Goal: Information Seeking & Learning: Learn about a topic

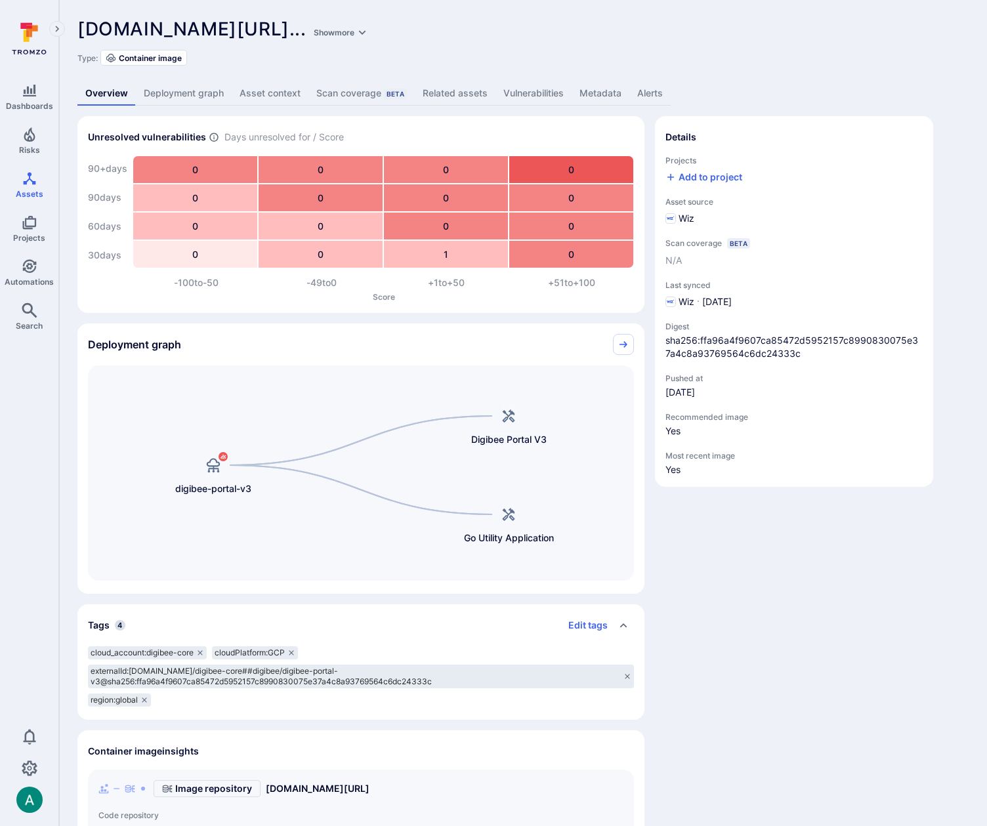
scroll to position [465, 0]
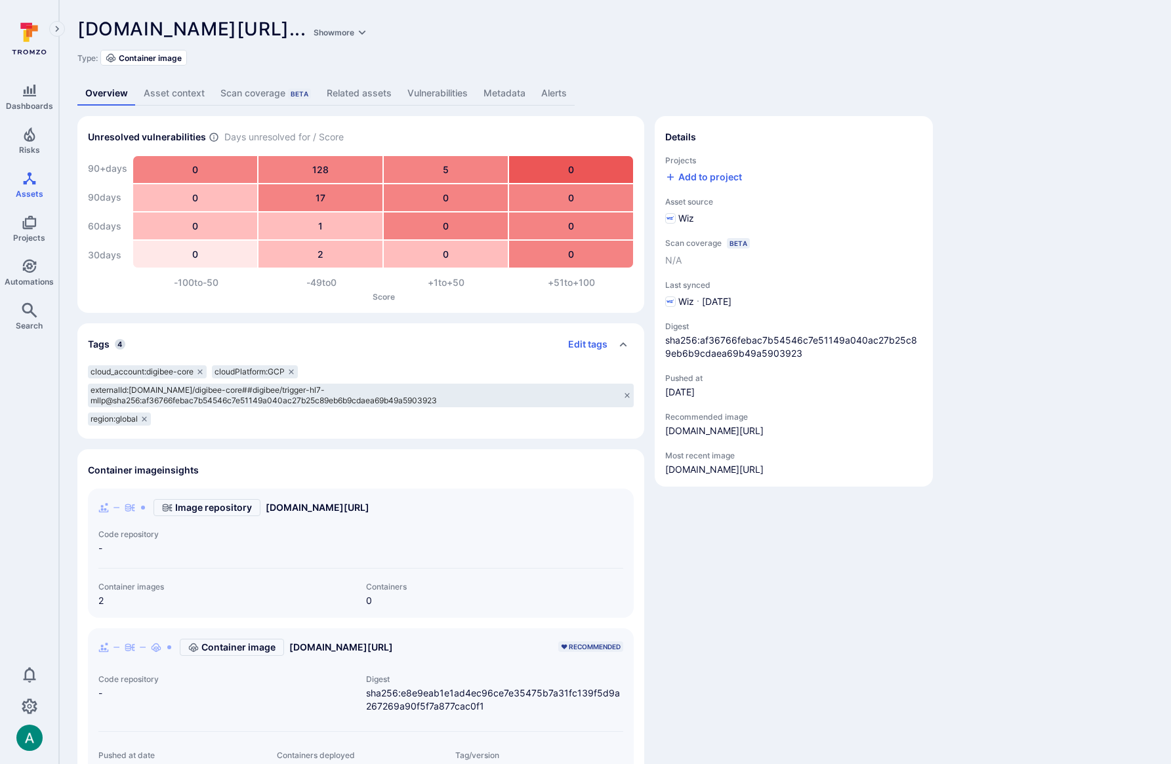
scroll to position [261, 0]
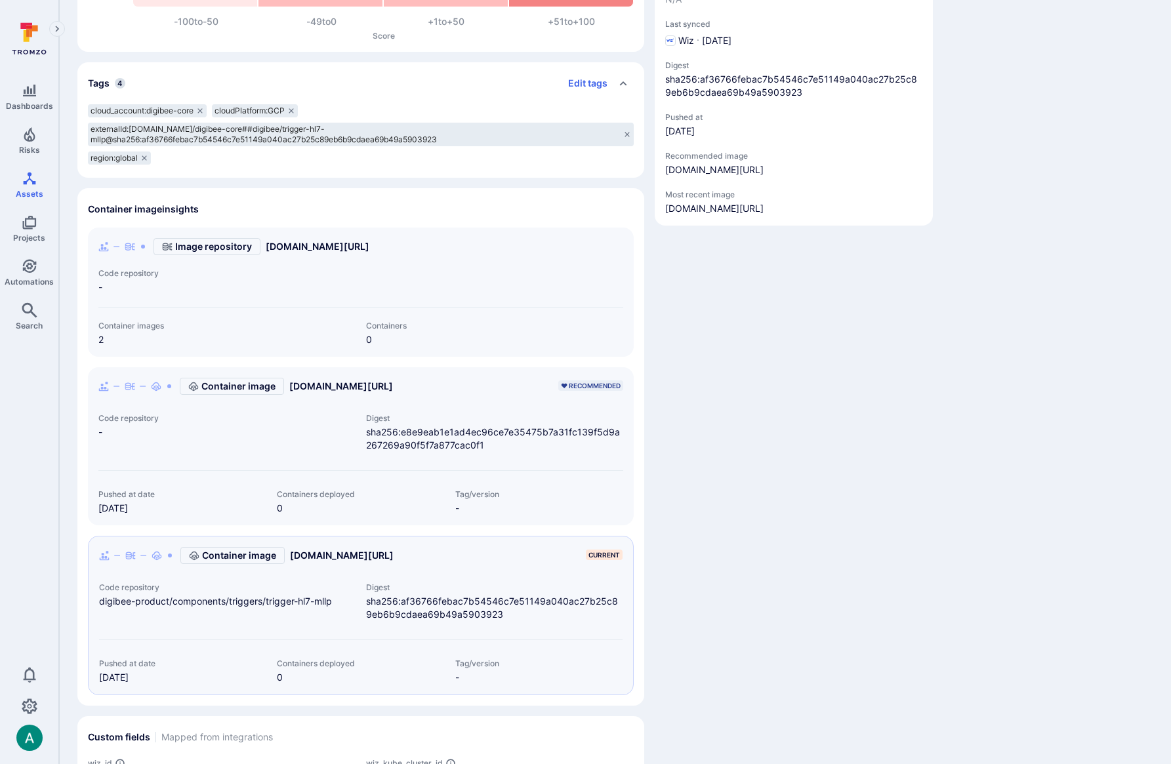
click at [939, 363] on div "Unresolved vulnerabilities Days unresolved for / Score 90+ days 90 days 60 days…" at bounding box center [614, 371] width 1075 height 1032
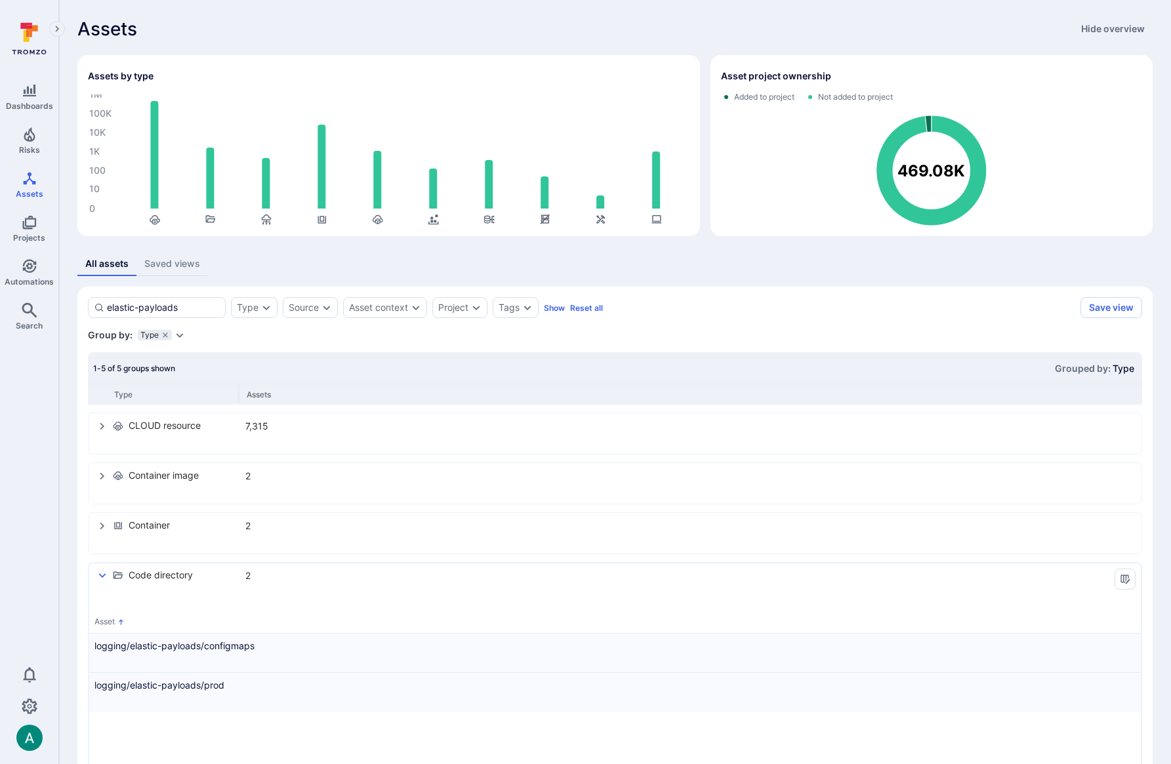
scroll to position [123, 0]
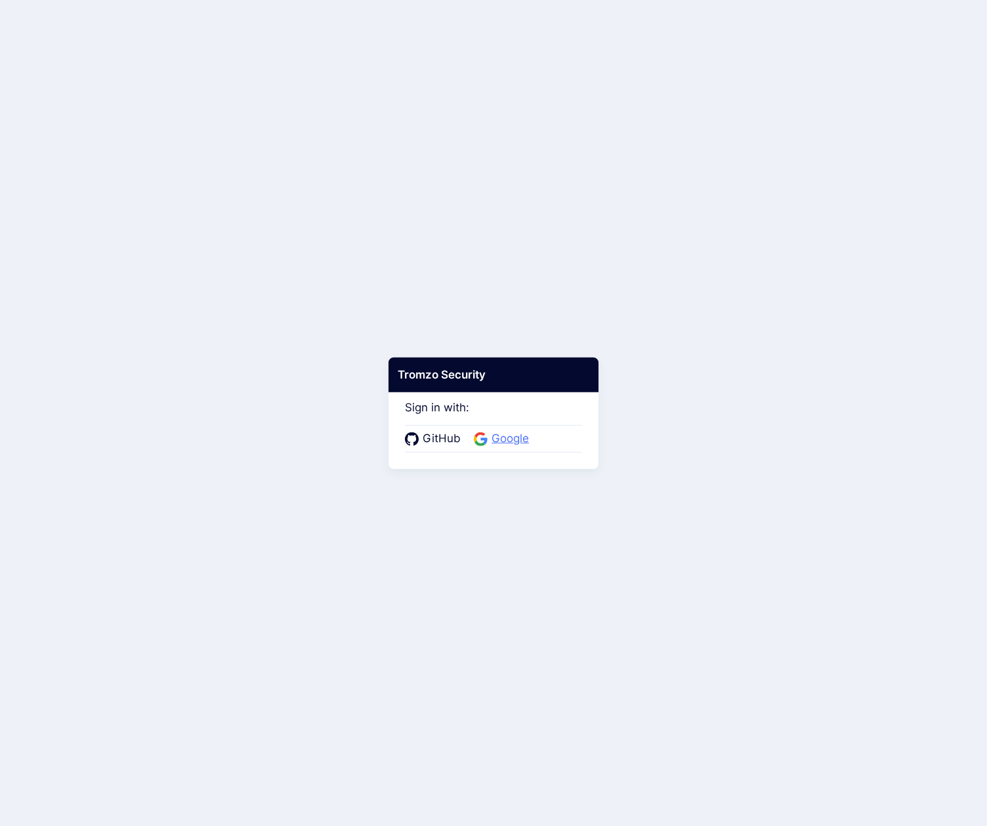
click at [514, 438] on span "Google" at bounding box center [509, 438] width 45 height 17
